Goal: Transaction & Acquisition: Purchase product/service

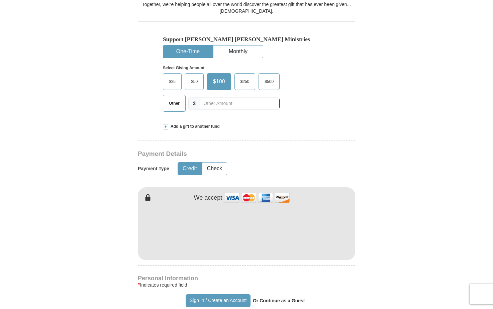
scroll to position [201, 0]
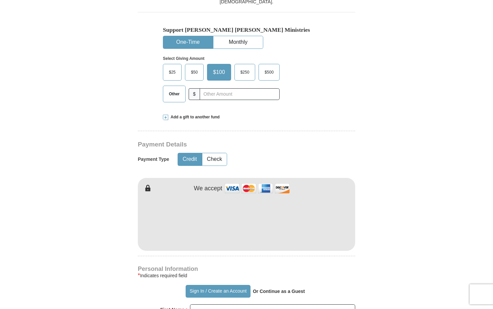
click at [191, 76] on span "$50" at bounding box center [194, 72] width 13 height 10
click at [0, 0] on input "$50" at bounding box center [0, 0] width 0 height 0
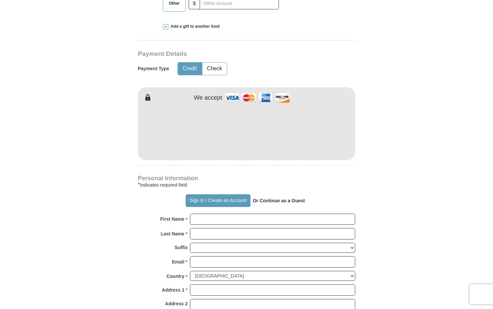
scroll to position [301, 0]
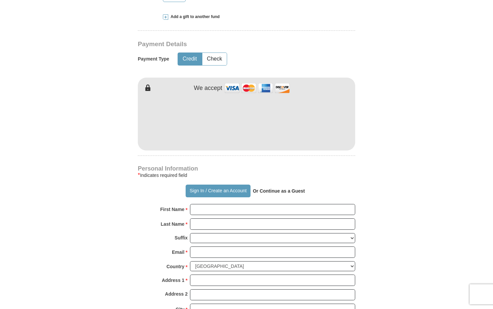
click at [235, 152] on div "[PERSON_NAME] [PERSON_NAME] Ministries Giving Together, we're helping people al…" at bounding box center [246, 206] width 217 height 679
click at [359, 181] on form "Already have an account? Sign in for faster giving. Don't have an account? Crea…" at bounding box center [246, 136] width 381 height 820
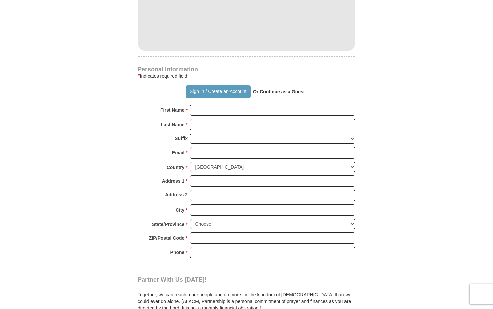
scroll to position [401, 0]
click at [216, 93] on button "Sign In / Create an Account" at bounding box center [218, 90] width 65 height 13
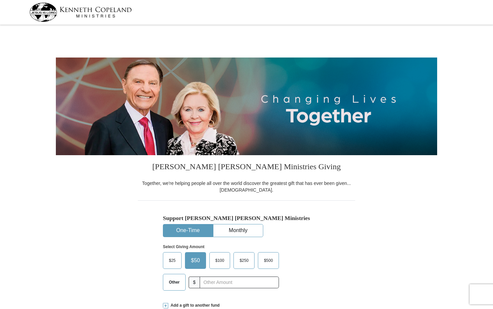
select select "WA"
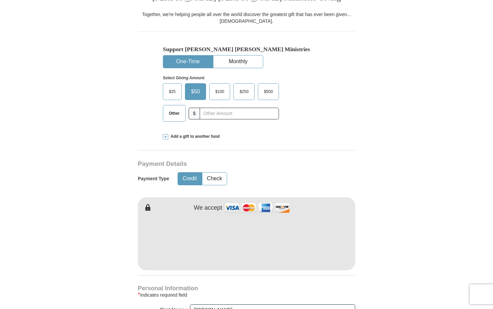
scroll to position [167, 0]
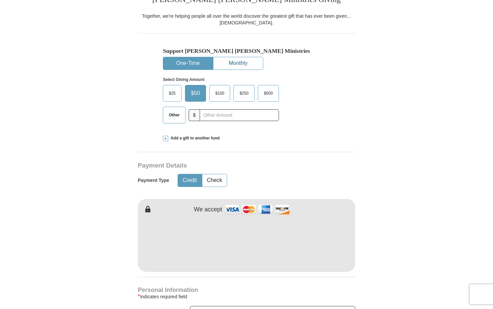
click at [245, 62] on button "Monthly" at bounding box center [237, 63] width 49 height 12
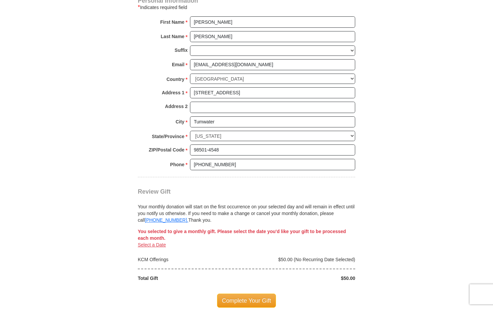
scroll to position [502, 0]
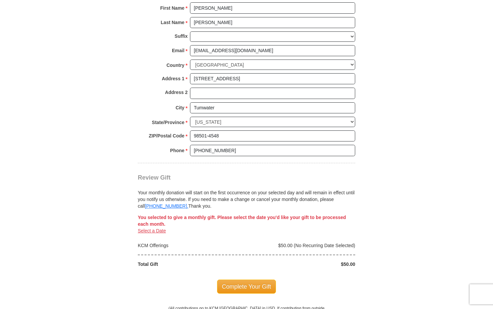
click at [162, 230] on link "Select a Date" at bounding box center [152, 230] width 28 height 5
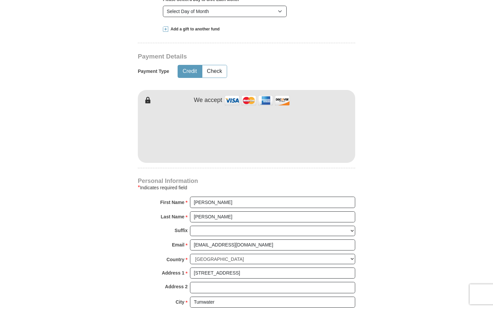
scroll to position [298, 0]
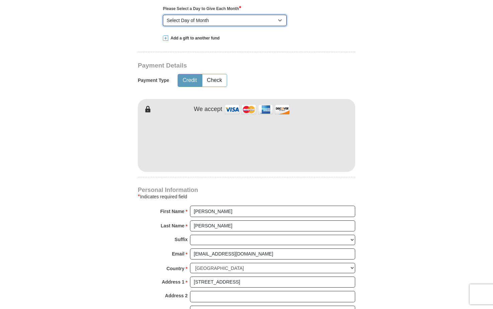
click at [279, 21] on select "Select Day of Month 1 2 3 4 5 6 7 8 9 10 11 12 13 14 15 16 17 18 19 20 21 22 23…" at bounding box center [225, 20] width 124 height 11
select select "1"
click at [163, 15] on select "Select Day of Month 1 2 3 4 5 6 7 8 9 10 11 12 13 14 15 16 17 18 19 20 21 22 23…" at bounding box center [225, 20] width 124 height 11
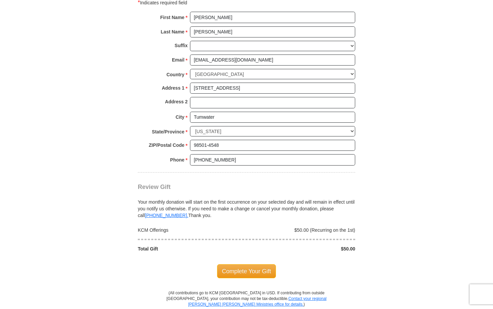
scroll to position [499, 0]
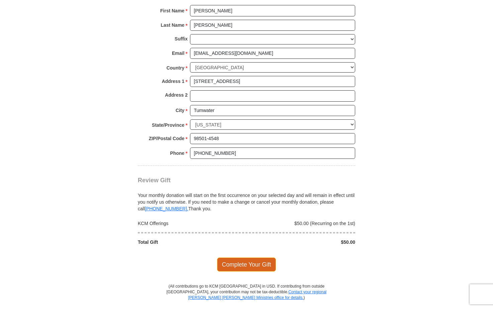
click at [266, 263] on span "Complete Your Gift" at bounding box center [246, 264] width 59 height 14
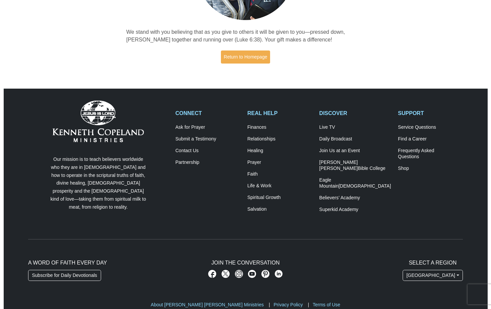
scroll to position [148, 0]
